Goal: Information Seeking & Learning: Learn about a topic

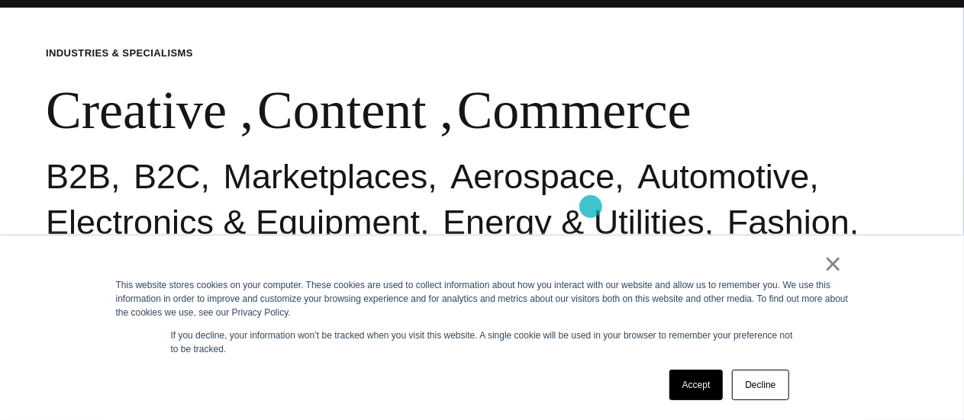
scroll to position [534, 0]
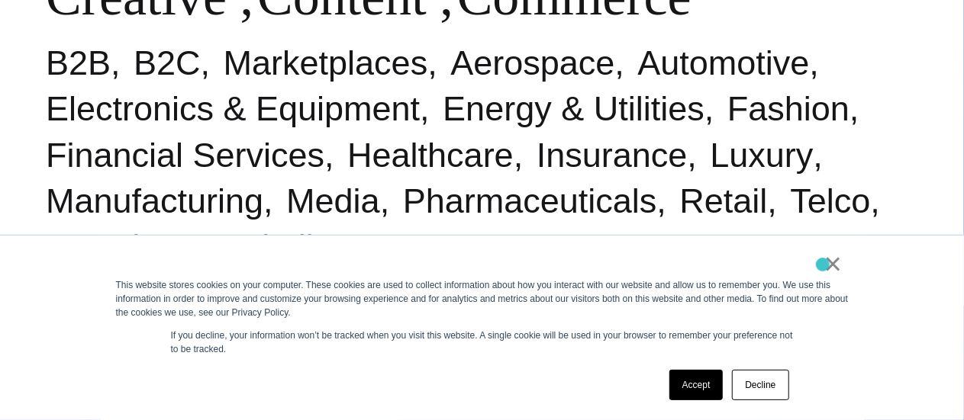
click at [823, 265] on div "×" at bounding box center [479, 267] width 726 height 21
click at [830, 263] on link "×" at bounding box center [833, 264] width 18 height 14
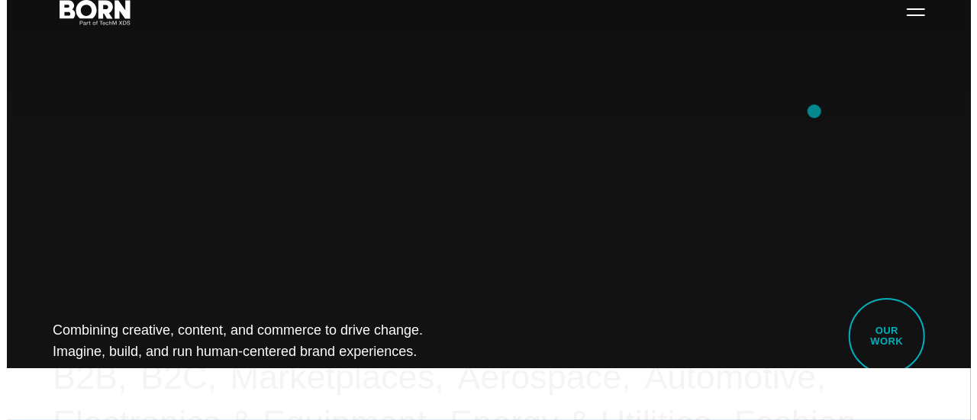
scroll to position [76, 0]
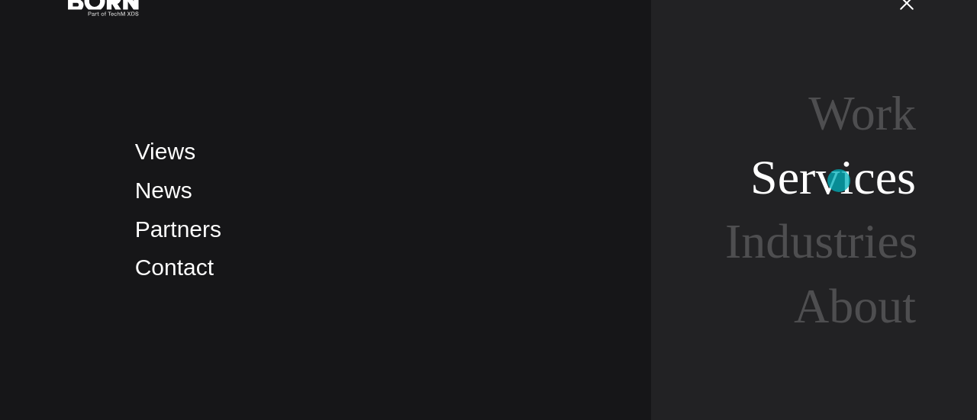
click at [838, 201] on link "Services" at bounding box center [833, 177] width 166 height 54
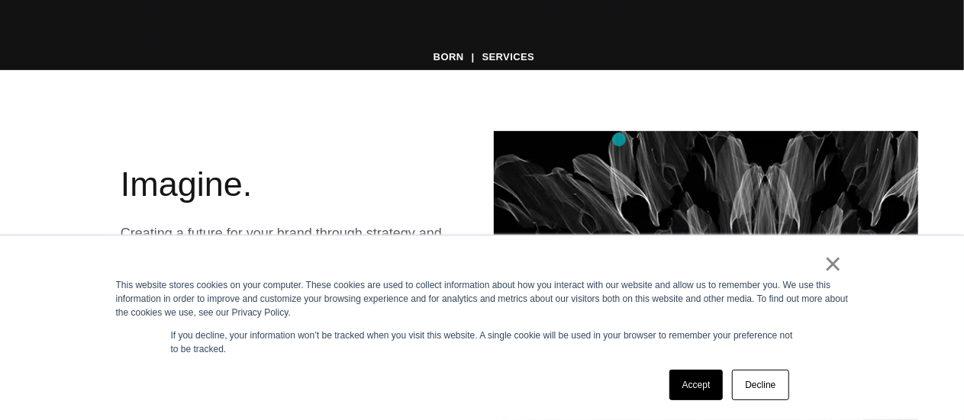
scroll to position [382, 0]
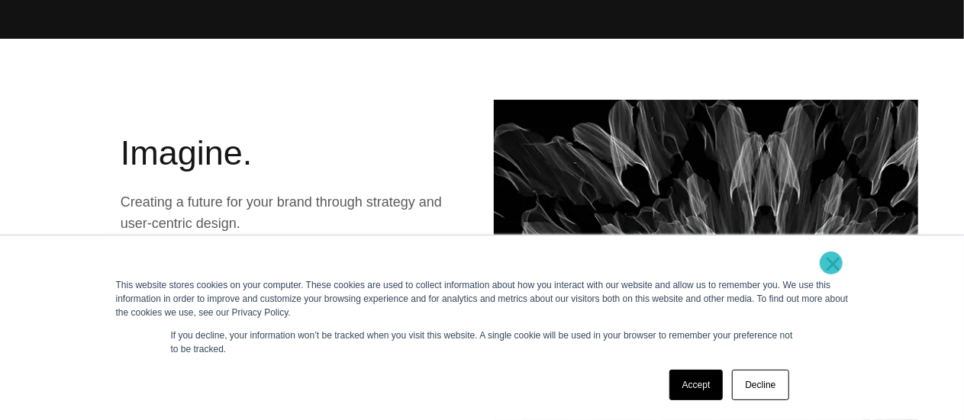
click at [831, 263] on link "×" at bounding box center [833, 264] width 18 height 14
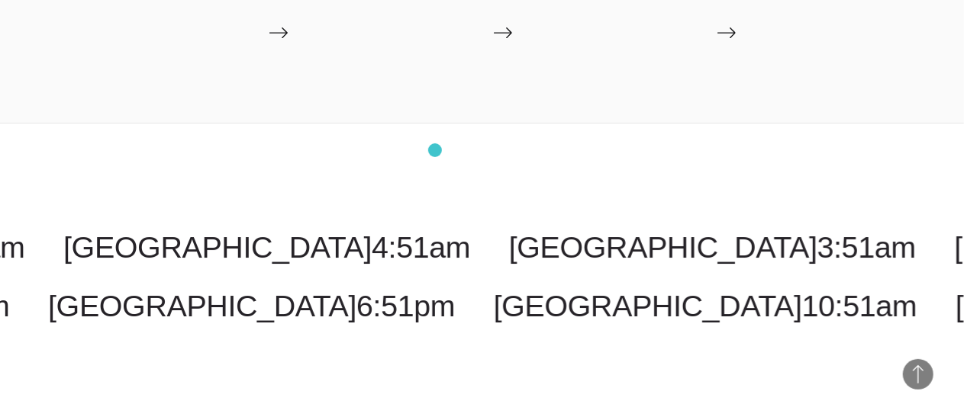
scroll to position [2442, 0]
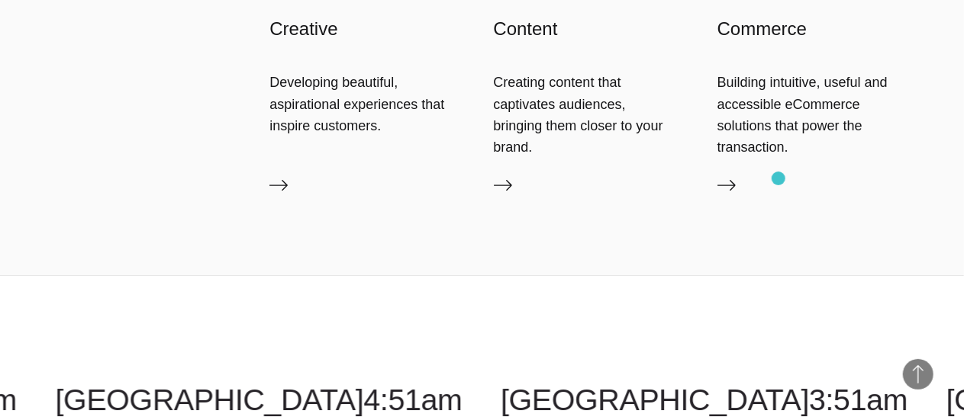
click at [778, 158] on div "Building intuitive, useful and accessible eCommerce solutions that power the tr…" at bounding box center [817, 115] width 201 height 86
click at [733, 195] on icon at bounding box center [726, 185] width 18 height 18
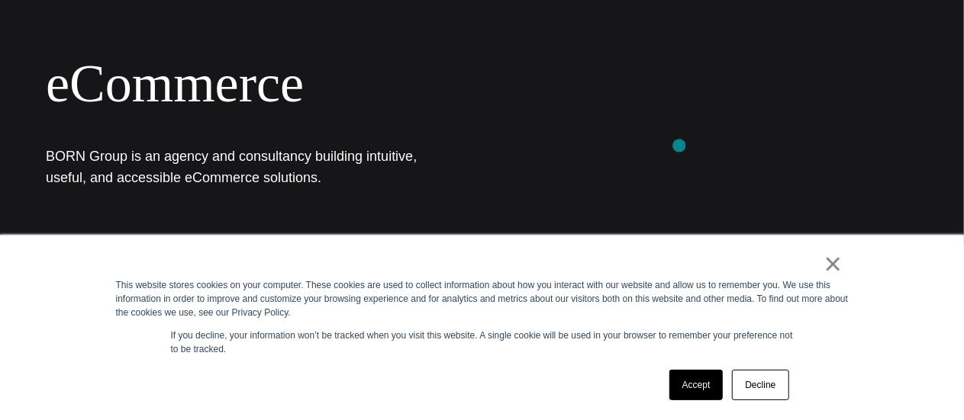
scroll to position [229, 0]
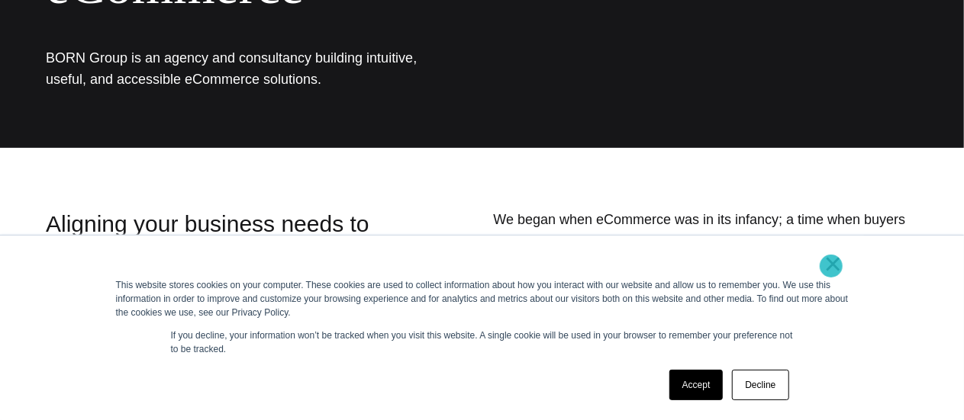
click at [831, 266] on link "×" at bounding box center [833, 264] width 18 height 14
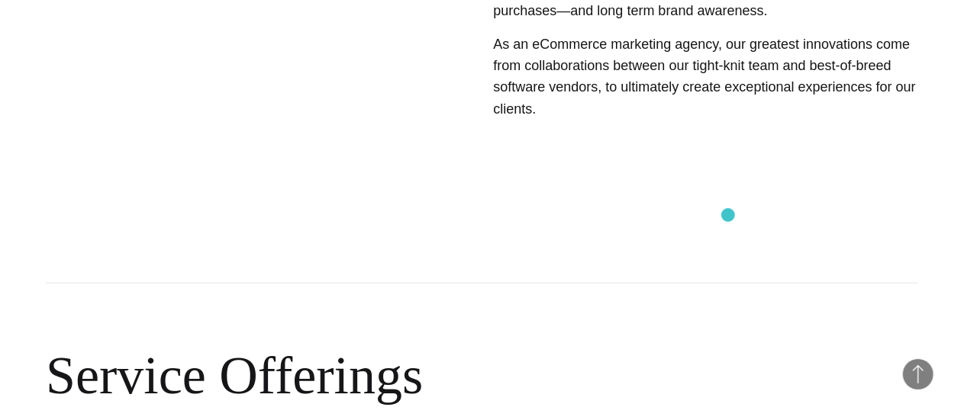
scroll to position [534, 0]
